Goal: Go to known website: Access a specific website the user already knows

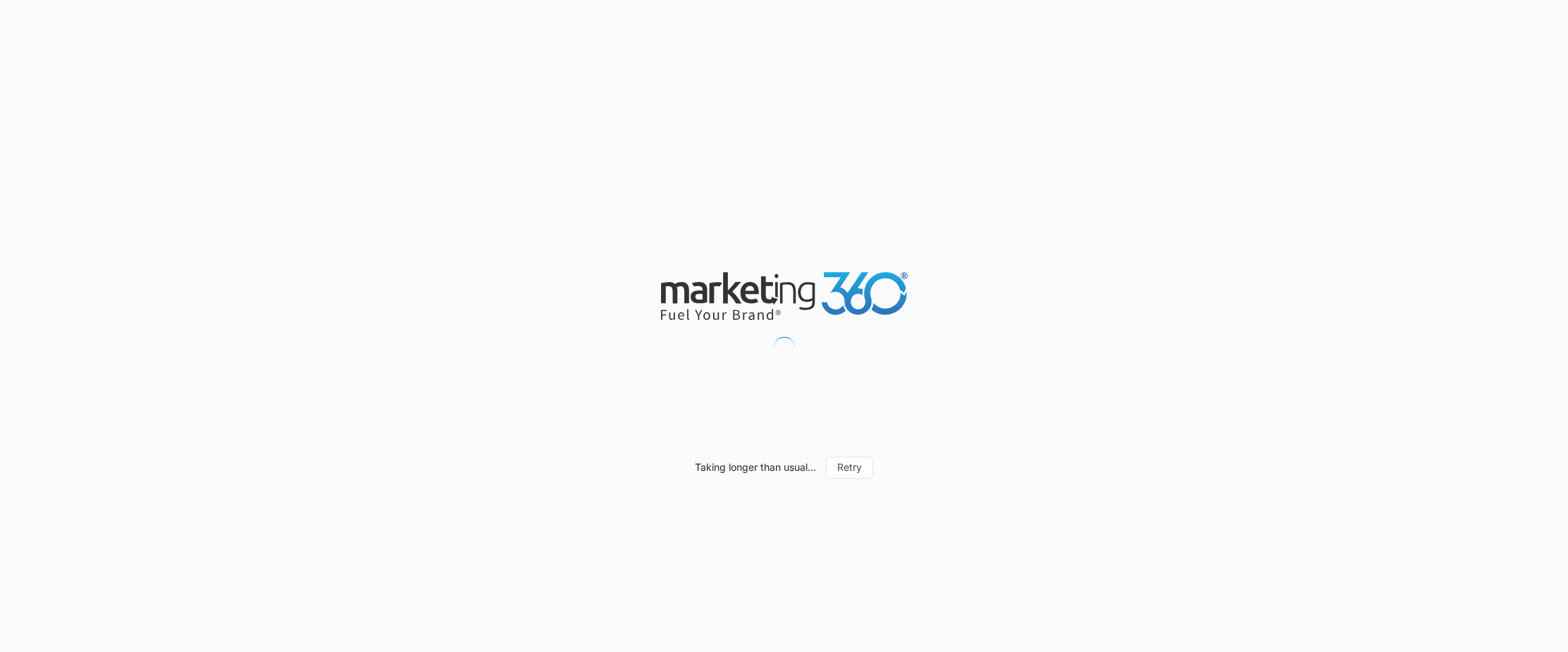
click at [543, 476] on div "Taking longer than usual... Retry" at bounding box center [784, 326] width 1568 height 652
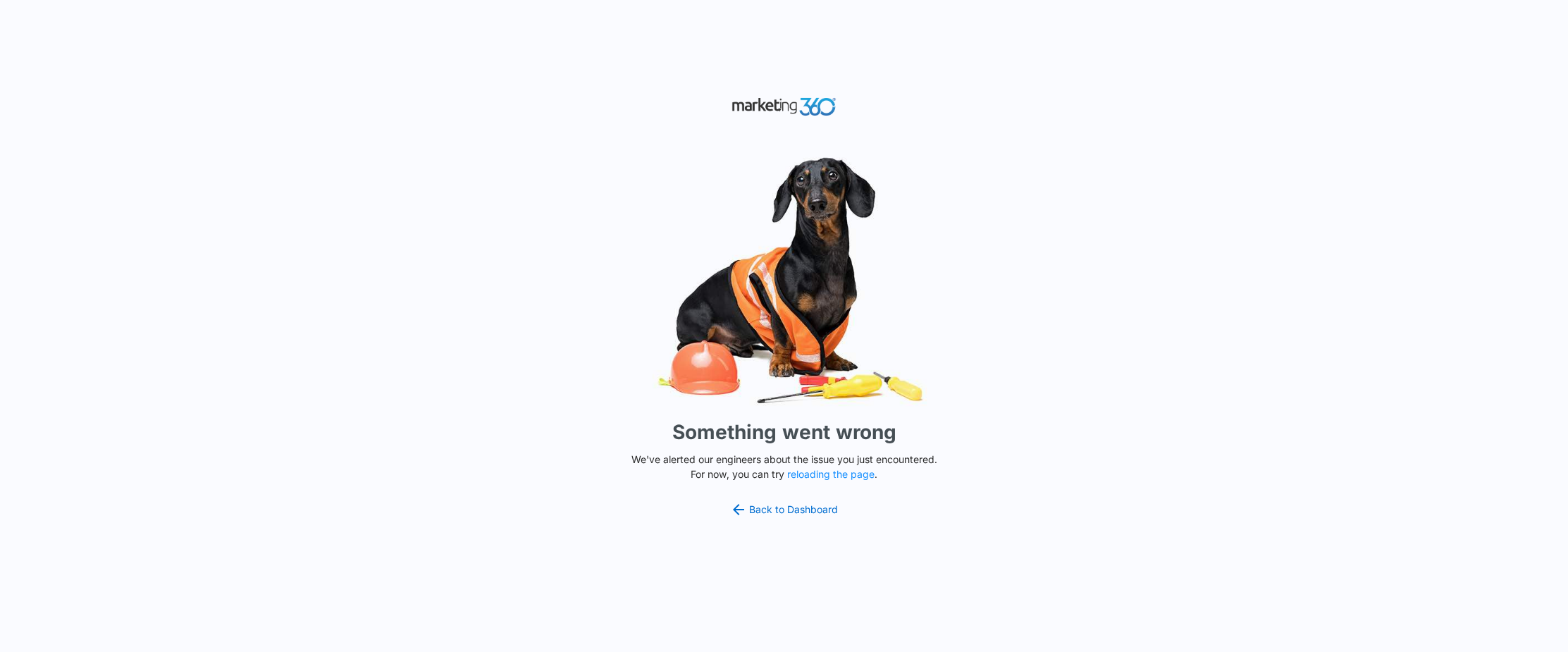
click at [571, 398] on div "Something went wrong We've alerted our engineers about the issue you just encou…" at bounding box center [784, 326] width 1568 height 652
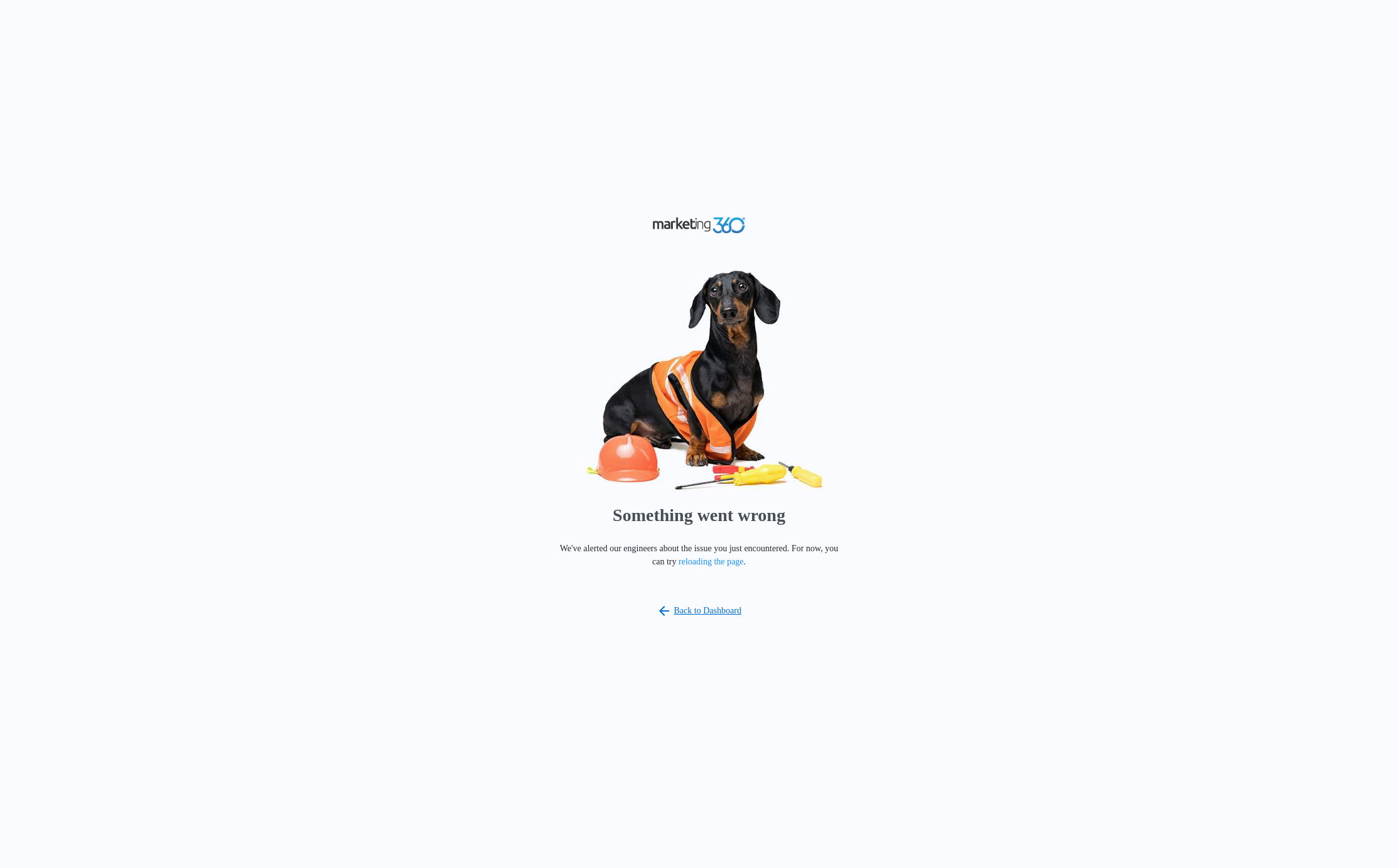
click at [1016, 131] on div "Something went wrong We've alerted our engineers about the issue you just encou…" at bounding box center [699, 434] width 1398 height 868
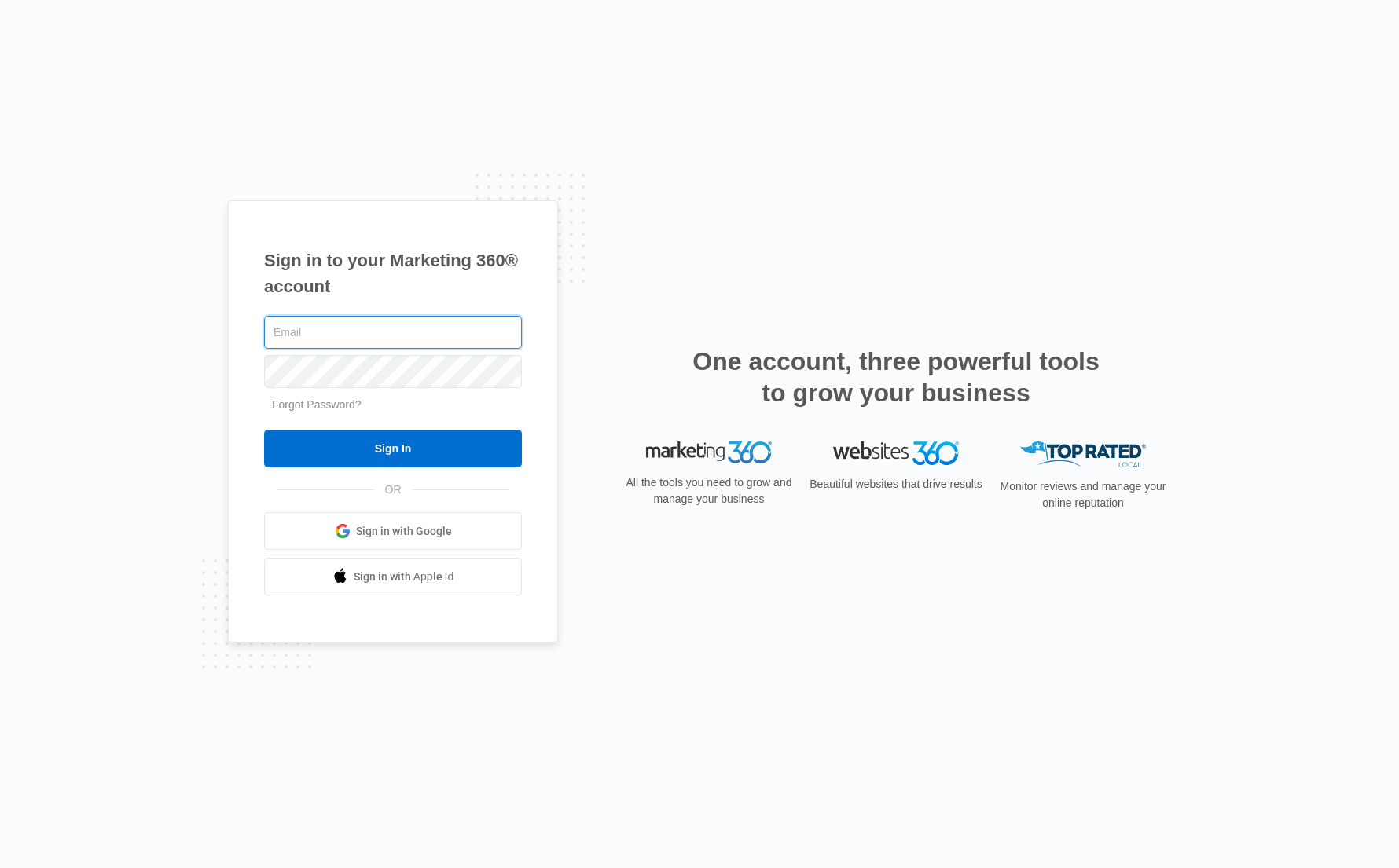
click at [0, 867] on com-1password-button at bounding box center [0, 868] width 0 height 0
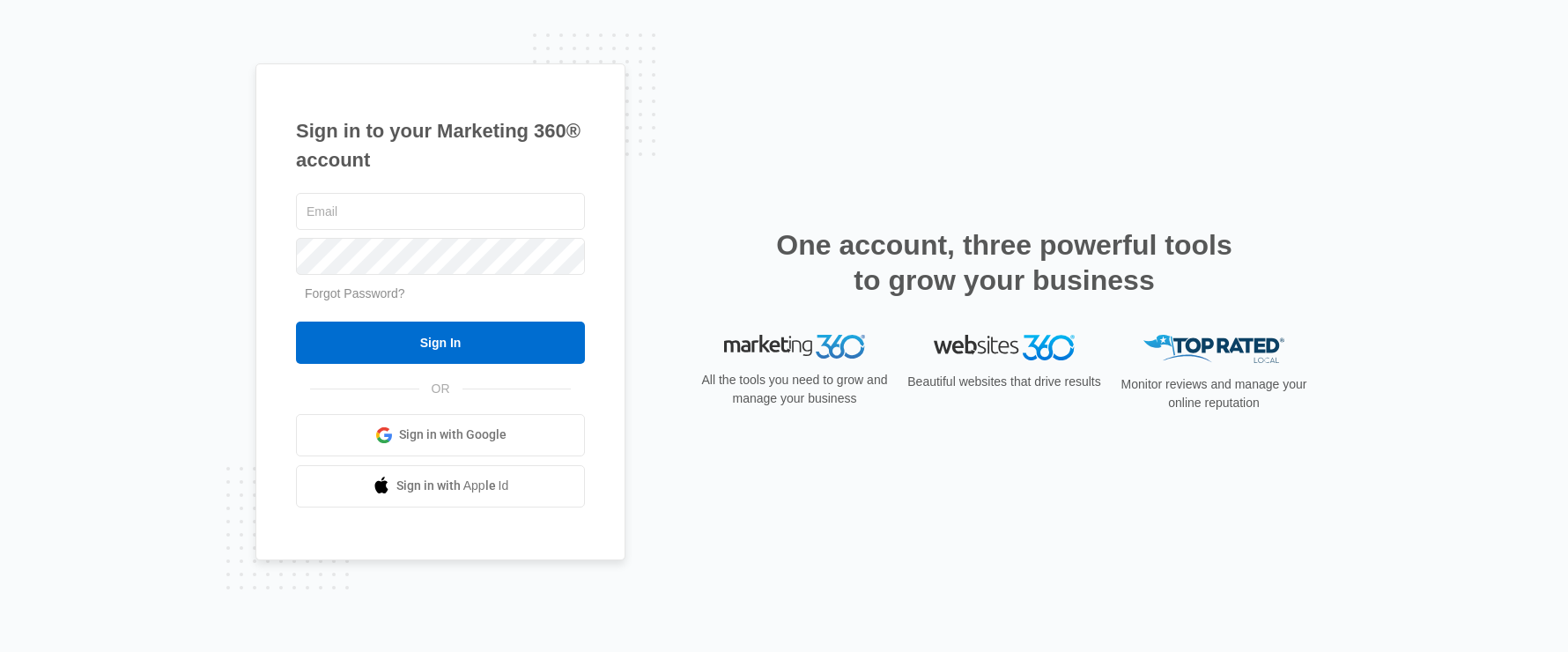
click at [157, 219] on div "Sign in to your Marketing 360® account Forgot Password? Sign In OR Sign in with…" at bounding box center [784, 326] width 1568 height 652
click at [383, 218] on input "text" at bounding box center [440, 211] width 289 height 37
type input "[EMAIL_ADDRESS][PERSON_NAME][DOMAIN_NAME]"
